Goal: Information Seeking & Learning: Learn about a topic

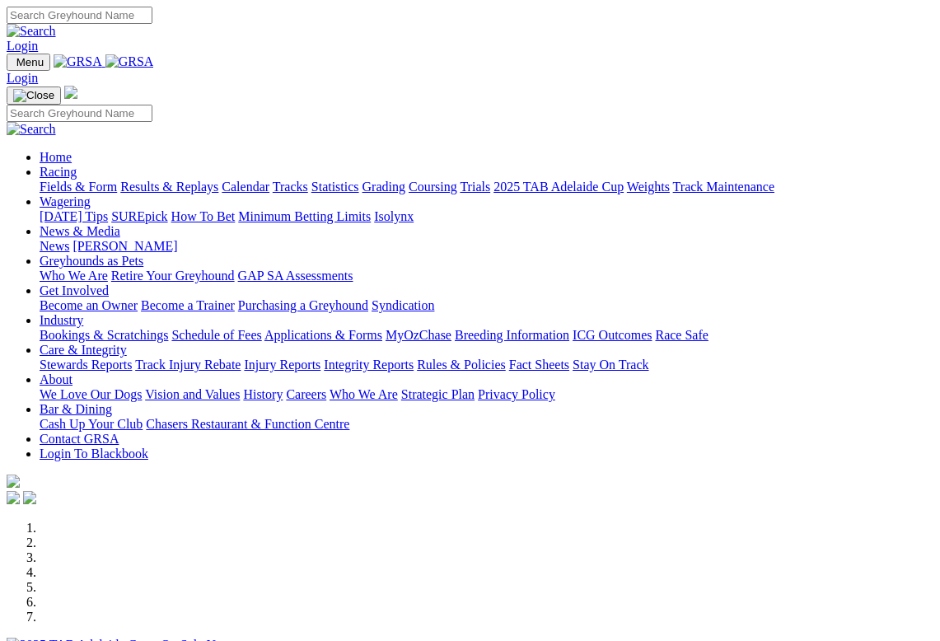
scroll to position [382, 0]
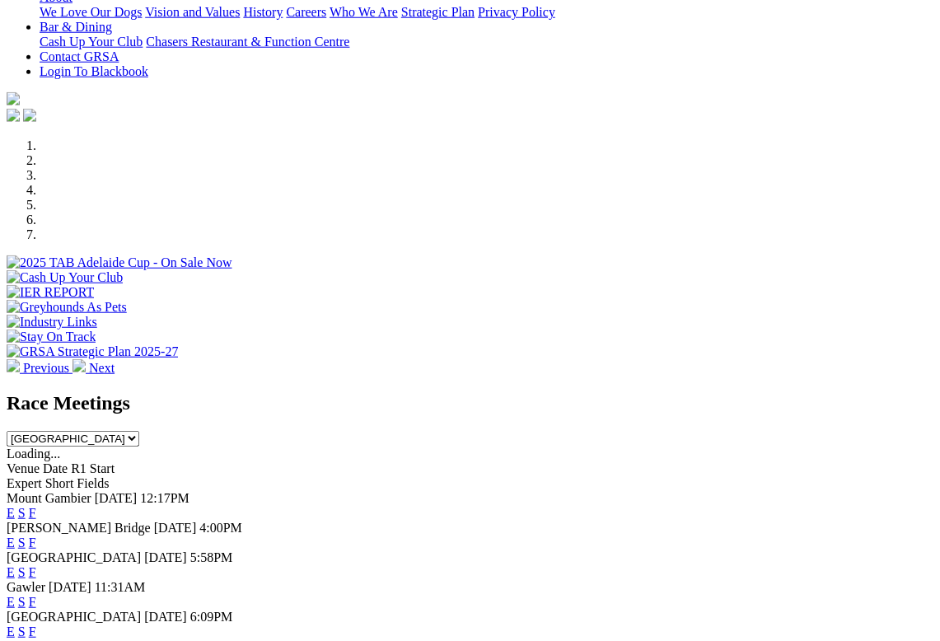
click at [36, 535] on link "F" at bounding box center [32, 542] width 7 height 14
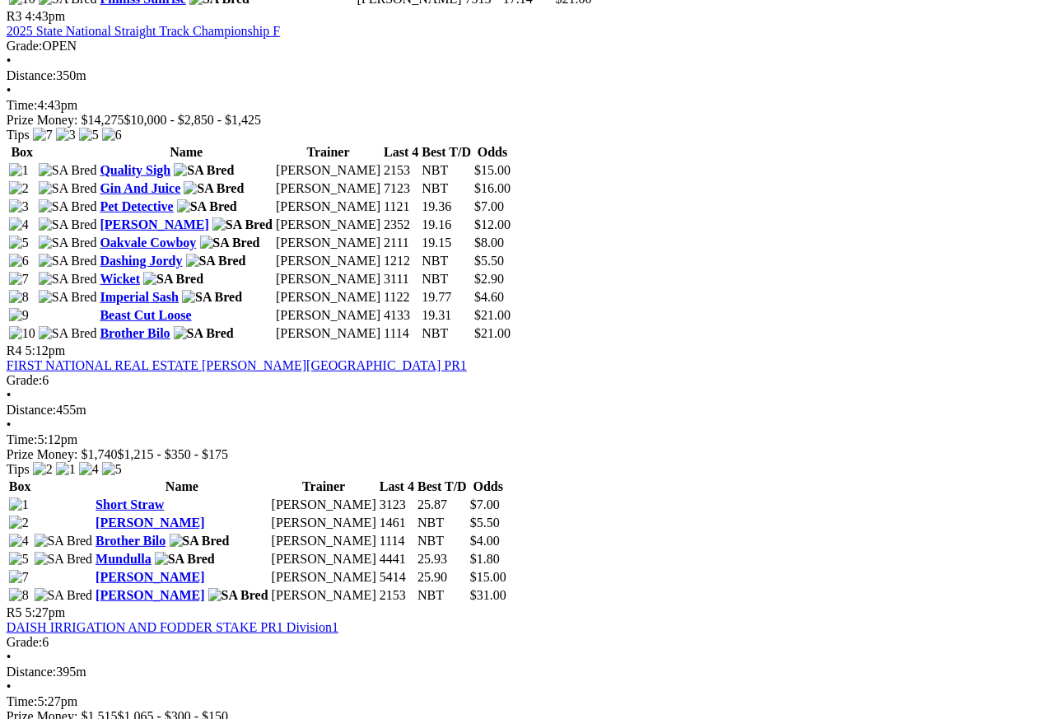
scroll to position [1438, 108]
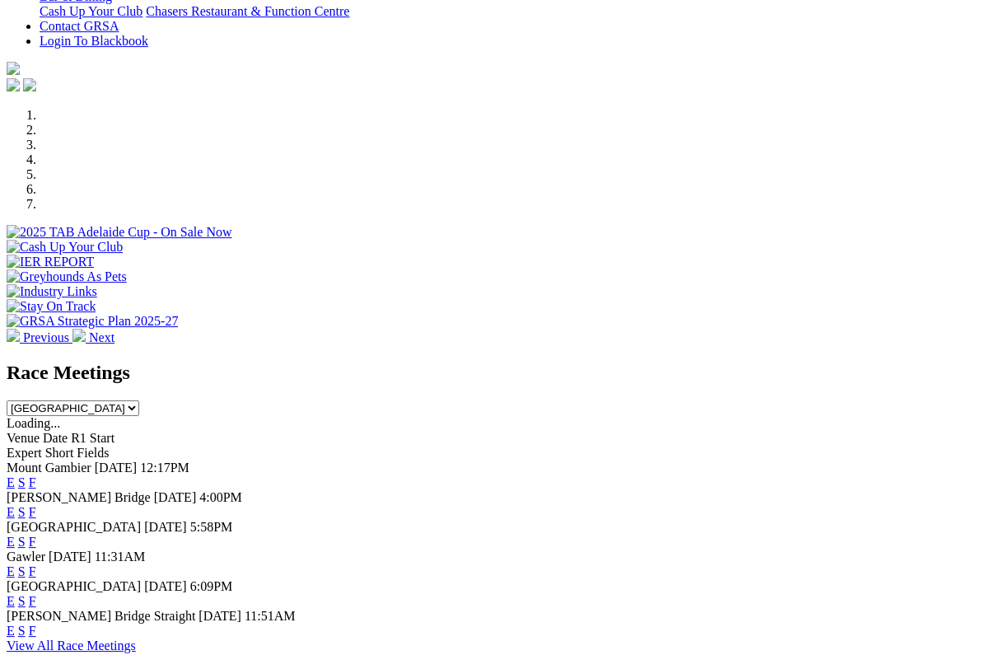
scroll to position [413, 0]
click at [36, 535] on link "F" at bounding box center [32, 542] width 7 height 14
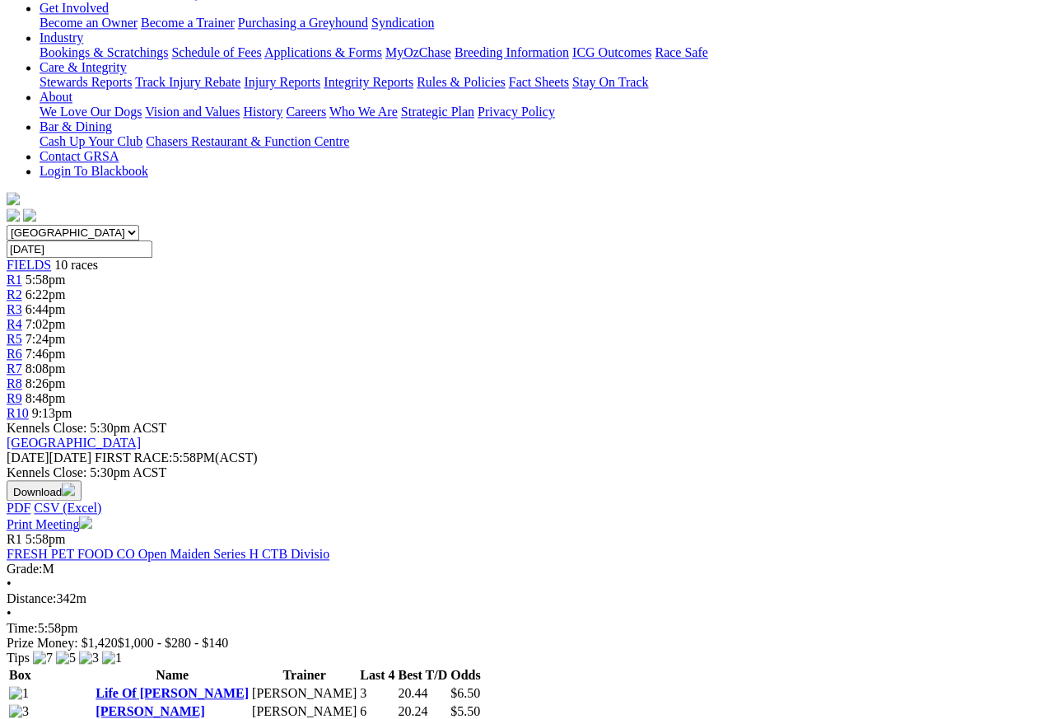
scroll to position [312, 0]
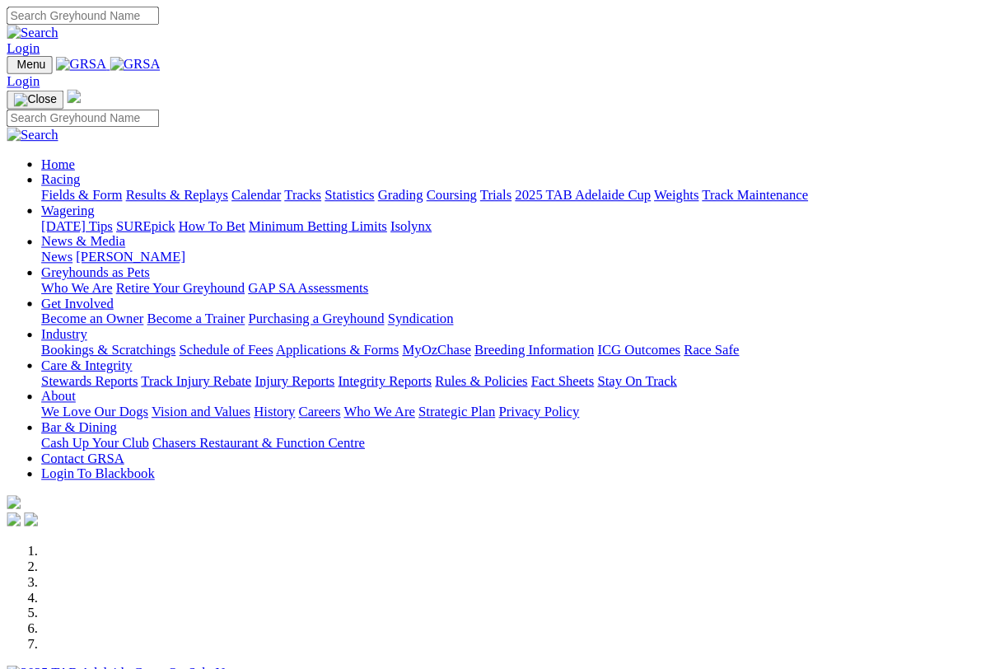
scroll to position [400, 0]
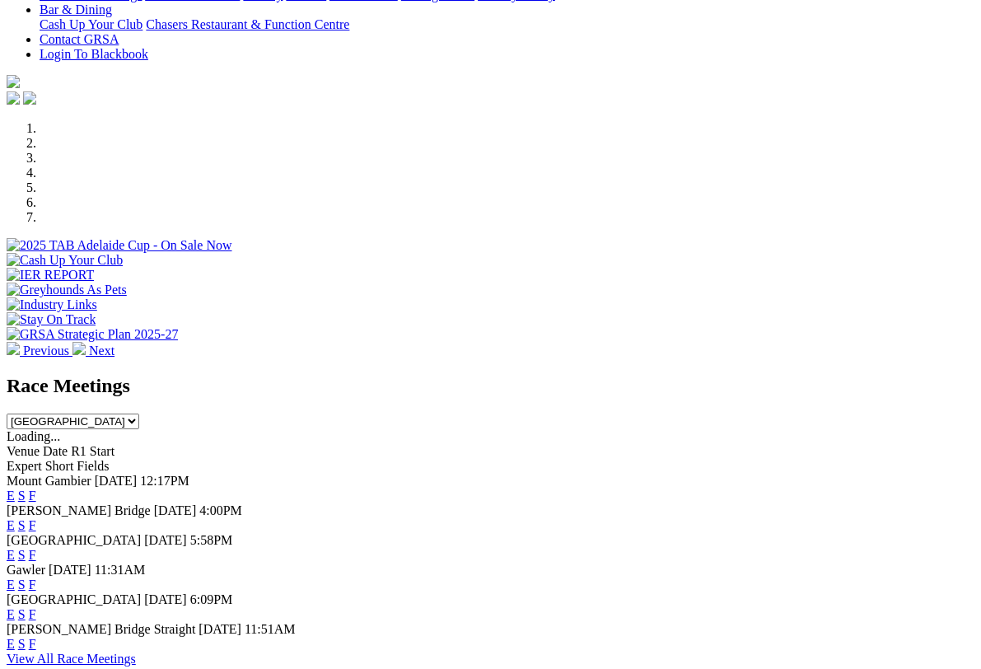
click at [36, 488] on link "F" at bounding box center [32, 495] width 7 height 14
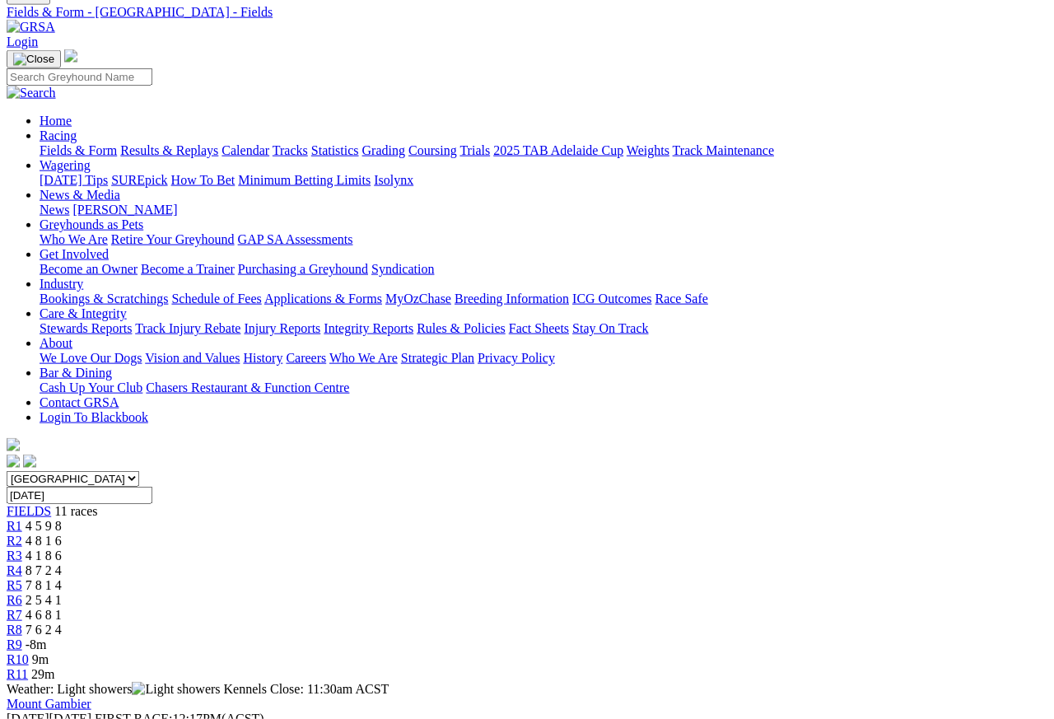
scroll to position [68, 0]
